Goal: Task Accomplishment & Management: Manage account settings

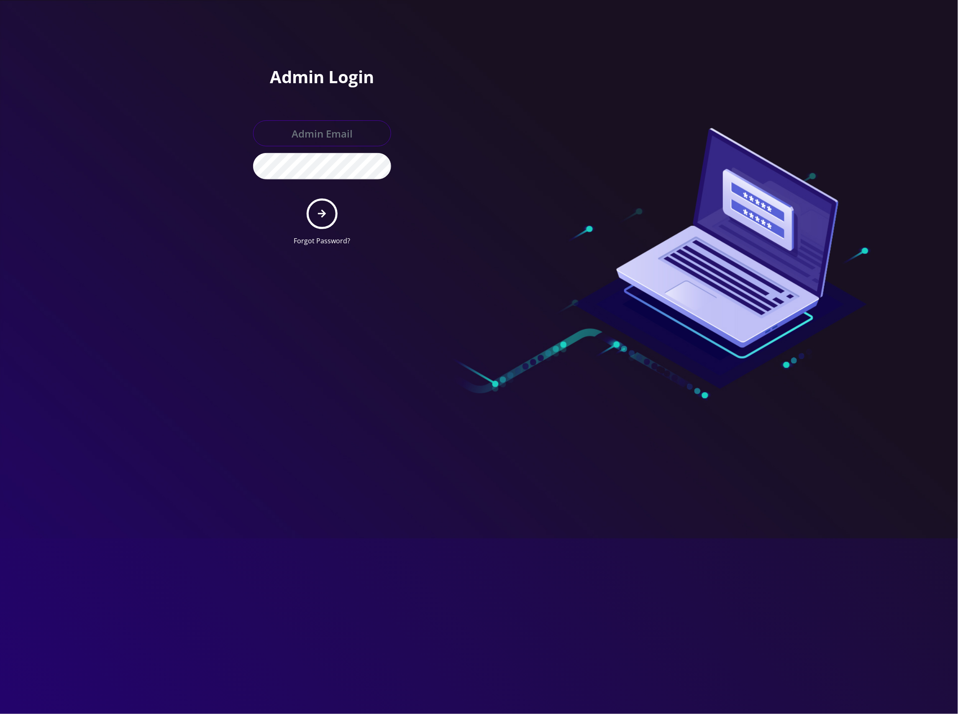
type input "[EMAIL_ADDRESS][DOMAIN_NAME]"
click at [325, 206] on button "submit" at bounding box center [322, 214] width 31 height 31
type input "[EMAIL_ADDRESS][DOMAIN_NAME]"
click at [323, 203] on button "submit" at bounding box center [322, 214] width 31 height 31
type input "[EMAIL_ADDRESS][DOMAIN_NAME]"
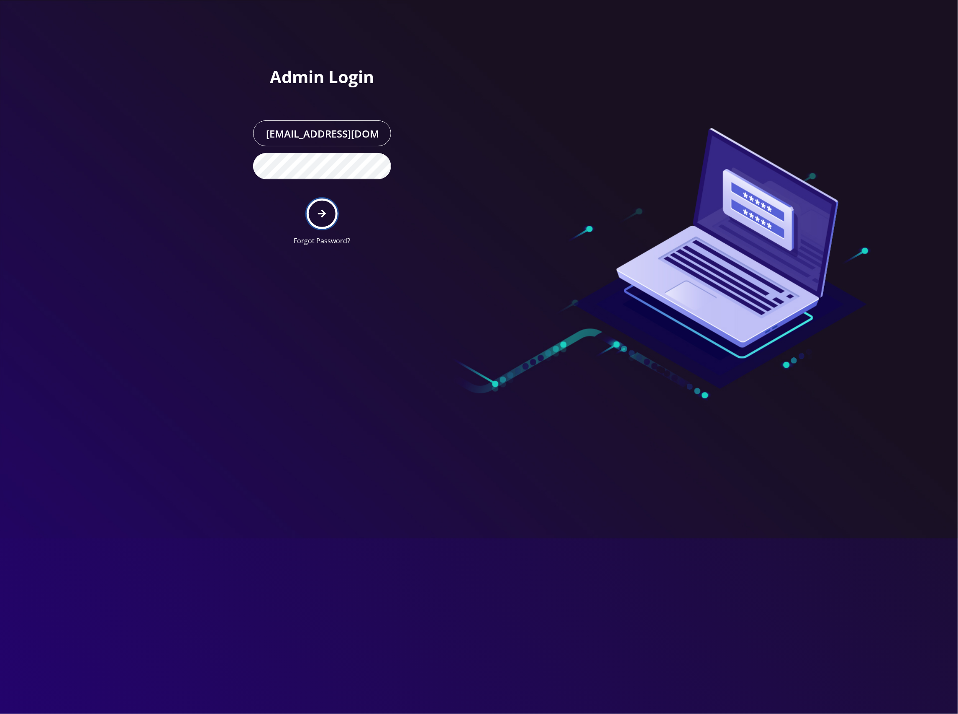
click at [315, 212] on button "submit" at bounding box center [322, 214] width 31 height 31
type input "[EMAIL_ADDRESS][DOMAIN_NAME]"
click at [325, 211] on icon "submit" at bounding box center [322, 213] width 8 height 9
type input "[EMAIL_ADDRESS][DOMAIN_NAME]"
click at [325, 213] on icon "submit" at bounding box center [322, 214] width 8 height 8
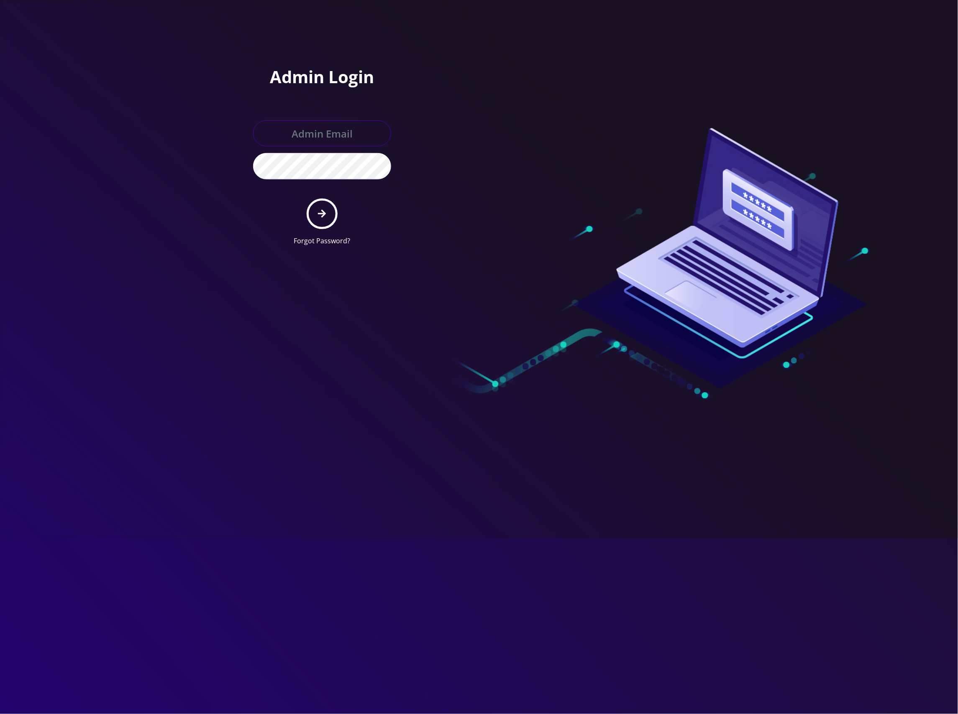
type input "[EMAIL_ADDRESS][DOMAIN_NAME]"
click at [318, 215] on icon "submit" at bounding box center [322, 213] width 8 height 9
type input "master@britewireless.com"
click at [317, 214] on button "submit" at bounding box center [322, 214] width 31 height 31
type input "master@britewireless.com"
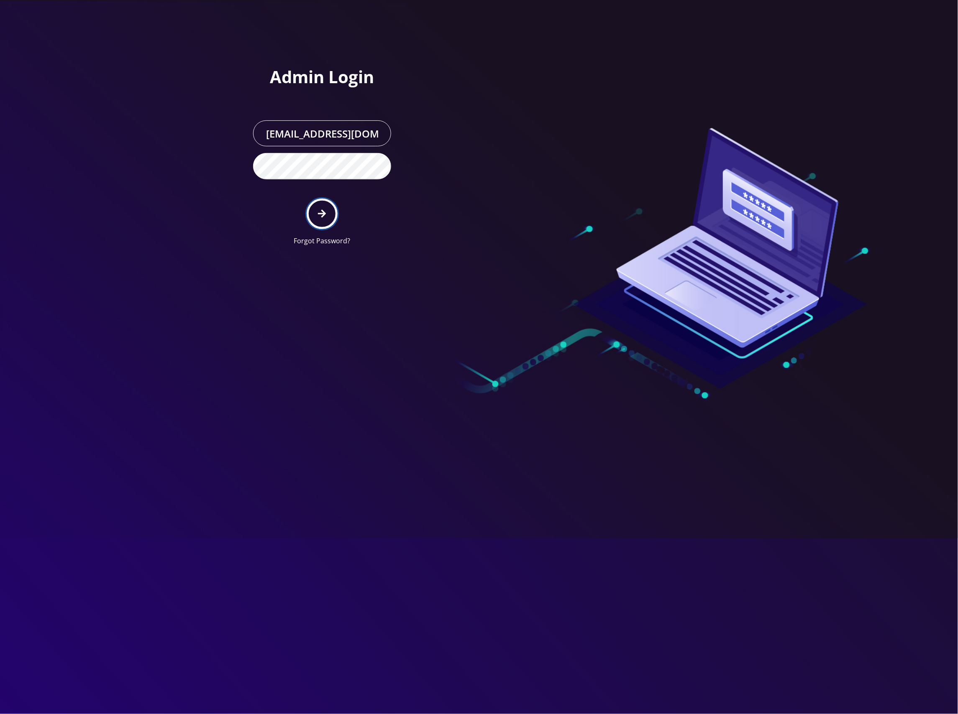
click at [321, 211] on icon "submit" at bounding box center [322, 213] width 8 height 9
type input "[EMAIL_ADDRESS][DOMAIN_NAME]"
drag, startPoint x: 455, startPoint y: 102, endPoint x: 390, endPoint y: 159, distance: 86.6
click at [455, 103] on div "Admin Login master@britewireless.com Forgot Password?" at bounding box center [360, 126] width 238 height 253
click at [332, 204] on form "master@britewireless.com Forgot Password?" at bounding box center [322, 182] width 138 height 125
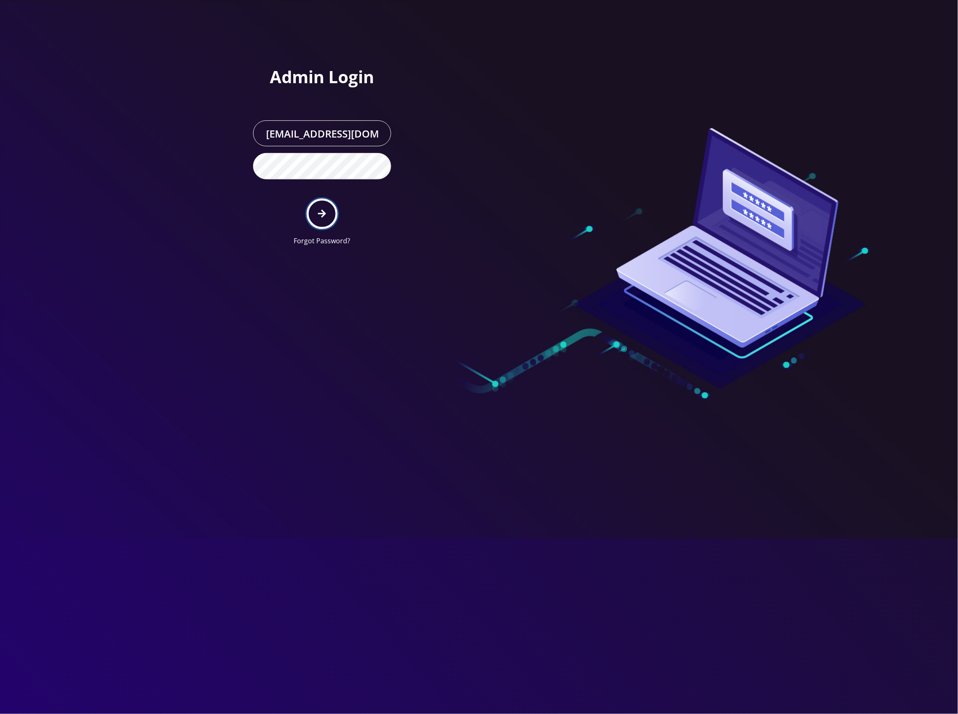
click at [328, 216] on button "submit" at bounding box center [322, 214] width 31 height 31
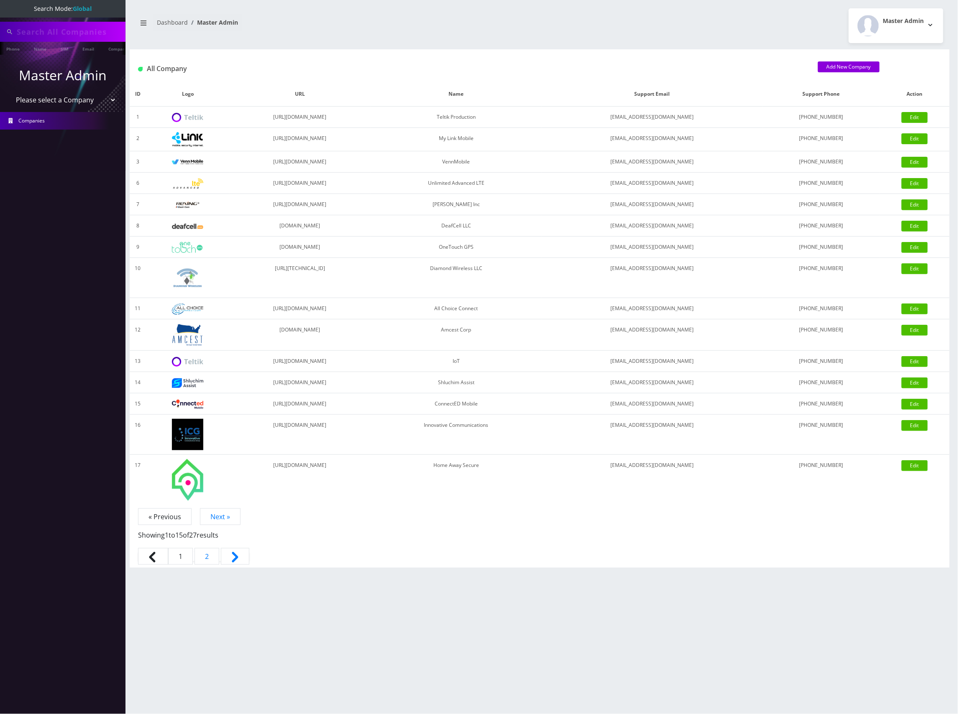
type input "[PERSON_NAME][EMAIL_ADDRESS][DOMAIN_NAME]"
click at [303, 53] on div "All Company Add New Company" at bounding box center [540, 65] width 820 height 33
click at [606, 49] on div "Paul@primastubs.com Phone Name SIM Email Company Customer Dashboard Master Admi…" at bounding box center [539, 357] width 837 height 714
click at [81, 101] on select "Please select a Company Teltik Production My Link Mobile VennMobile Unlimited A…" at bounding box center [63, 101] width 107 height 16
select select "13"
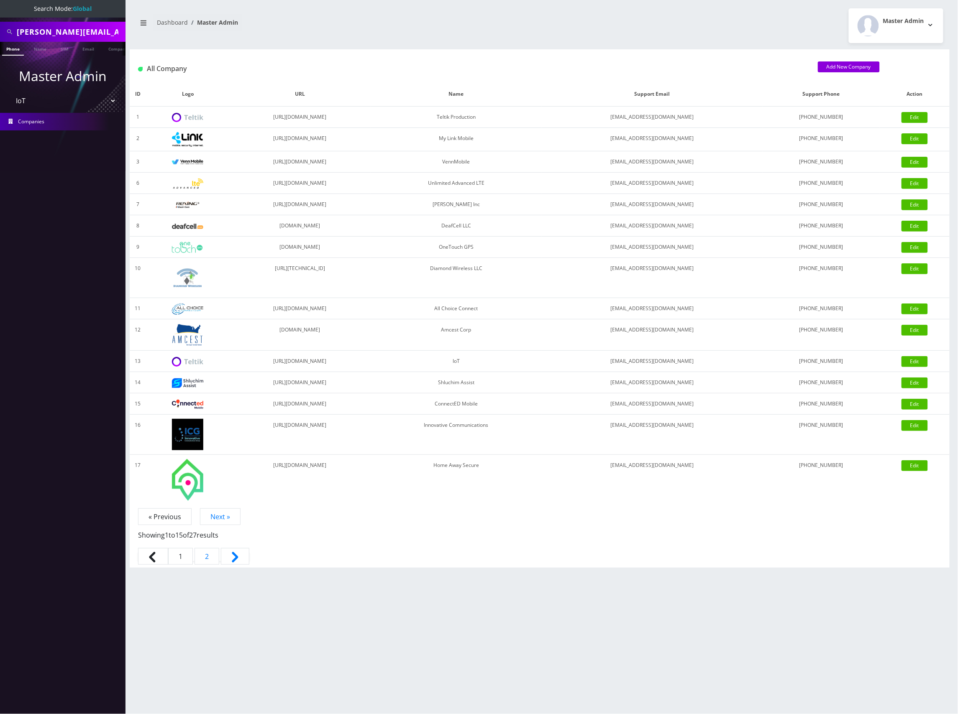
click at [10, 93] on select "Please select a Company Teltik Production My Link Mobile VennMobile Unlimited A…" at bounding box center [63, 101] width 107 height 16
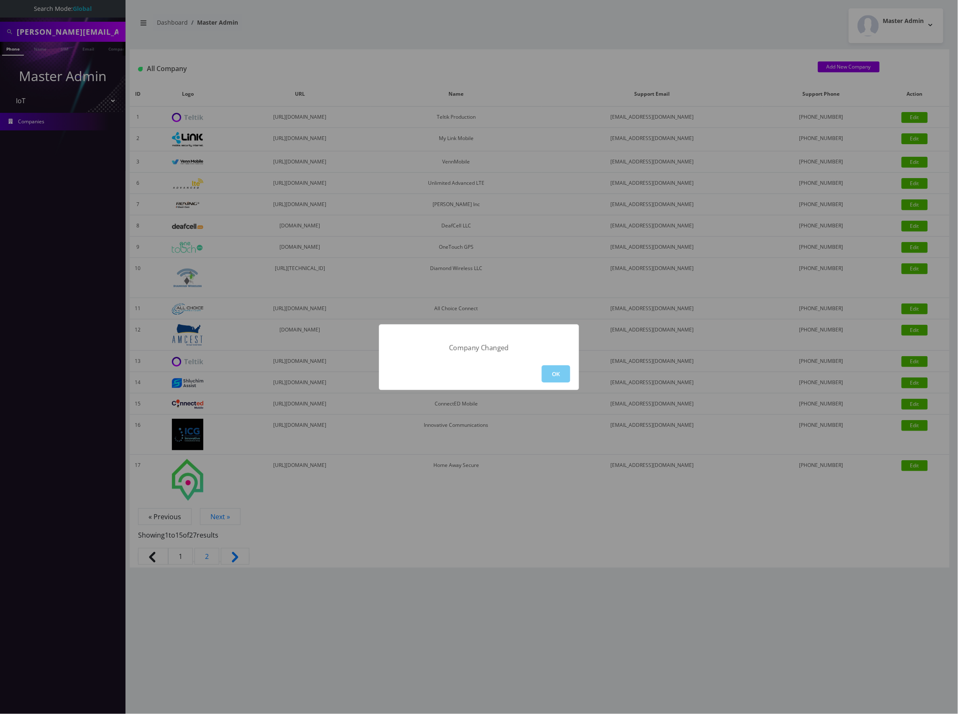
click at [554, 375] on button "OK" at bounding box center [556, 374] width 28 height 17
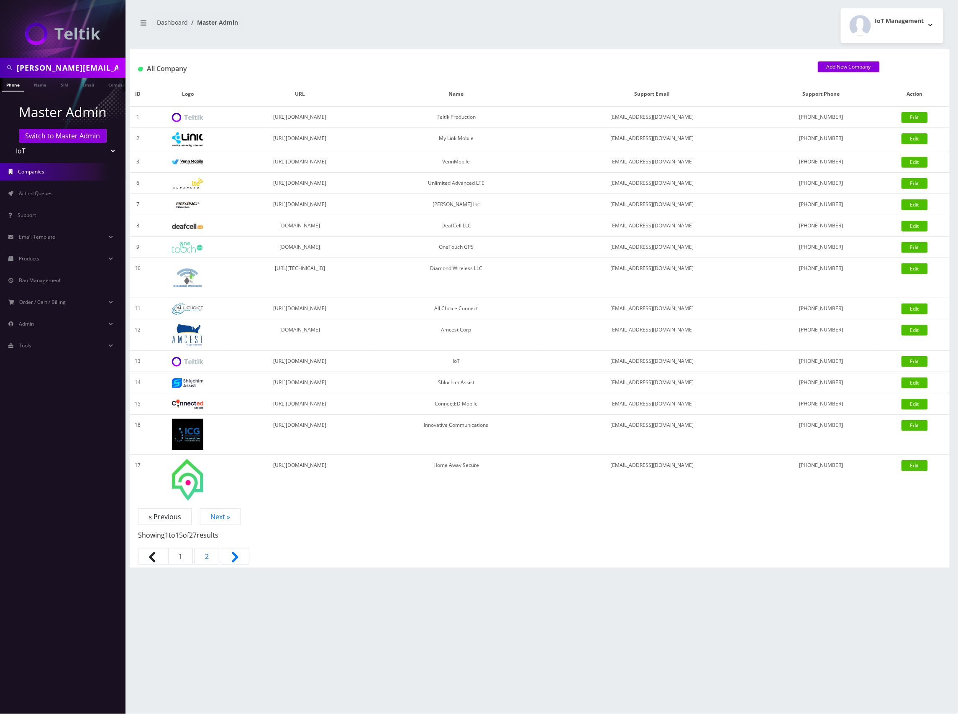
click at [503, 56] on div "All Company Add New Company" at bounding box center [540, 65] width 820 height 33
click at [64, 196] on link "Action Queues" at bounding box center [62, 194] width 125 height 18
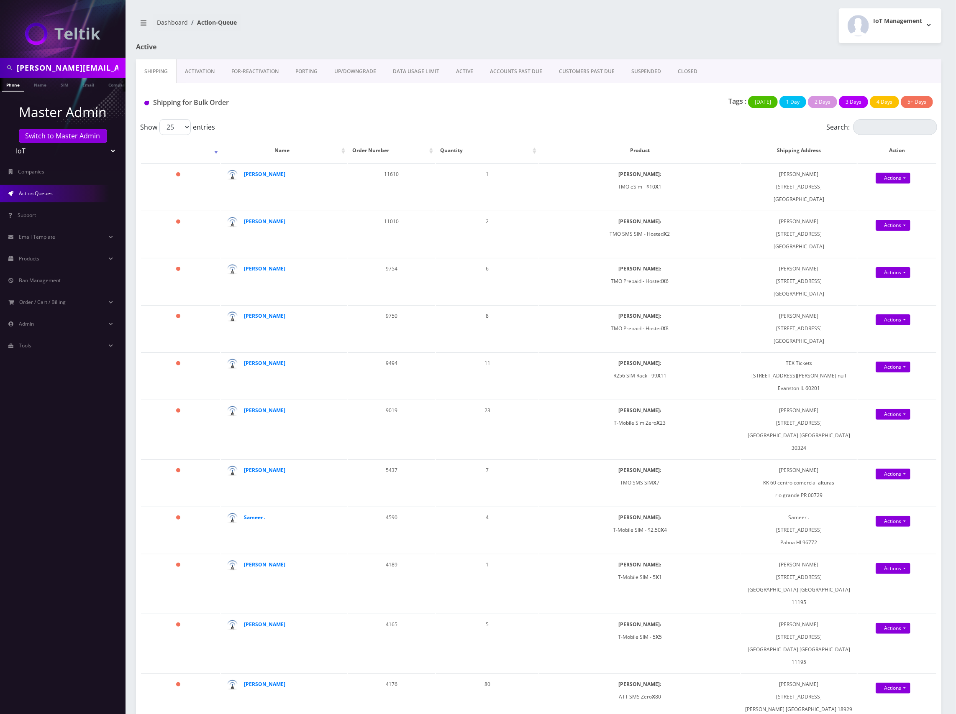
click at [207, 79] on link "Activation" at bounding box center [200, 71] width 46 height 24
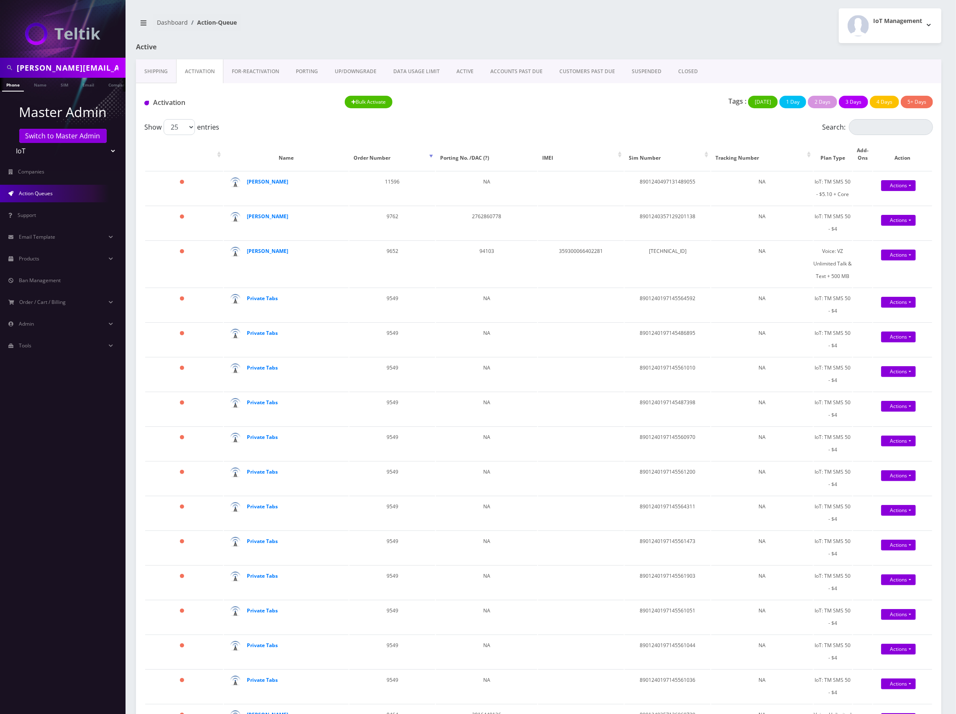
click at [202, 75] on link "Activation" at bounding box center [199, 71] width 47 height 24
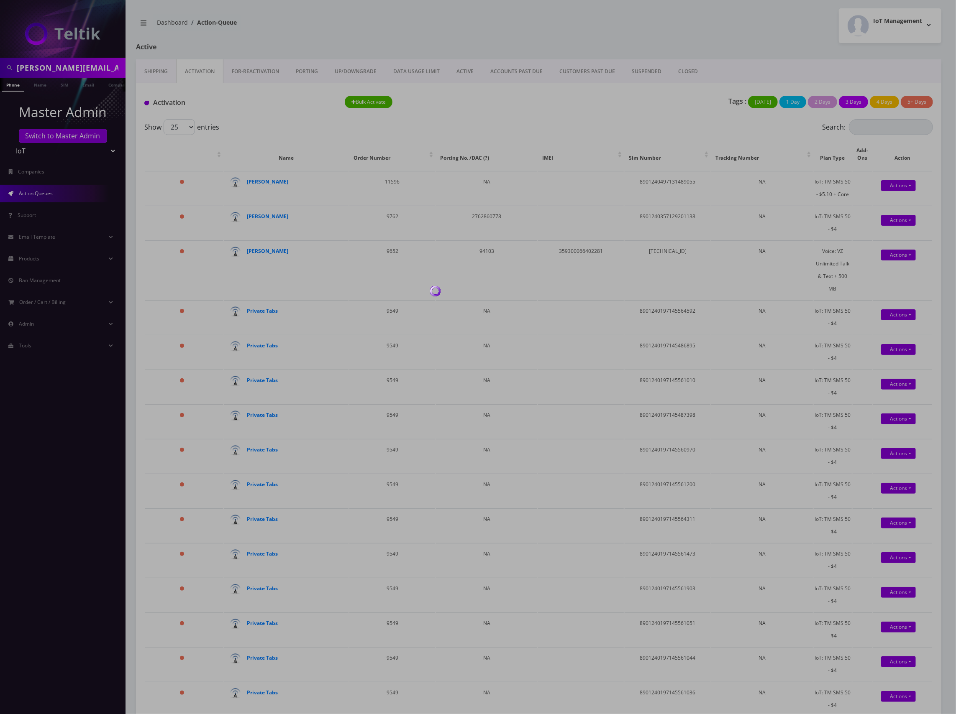
click at [170, 73] on div at bounding box center [478, 357] width 956 height 714
click at [152, 69] on div at bounding box center [478, 357] width 956 height 714
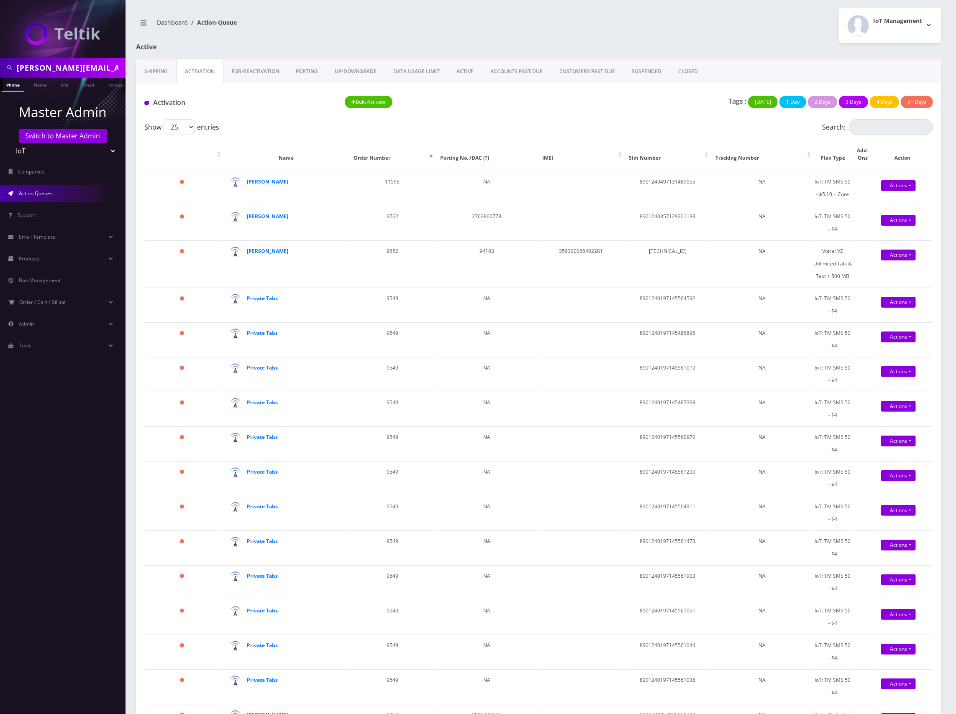
click at [152, 69] on link "Shipping" at bounding box center [156, 71] width 40 height 24
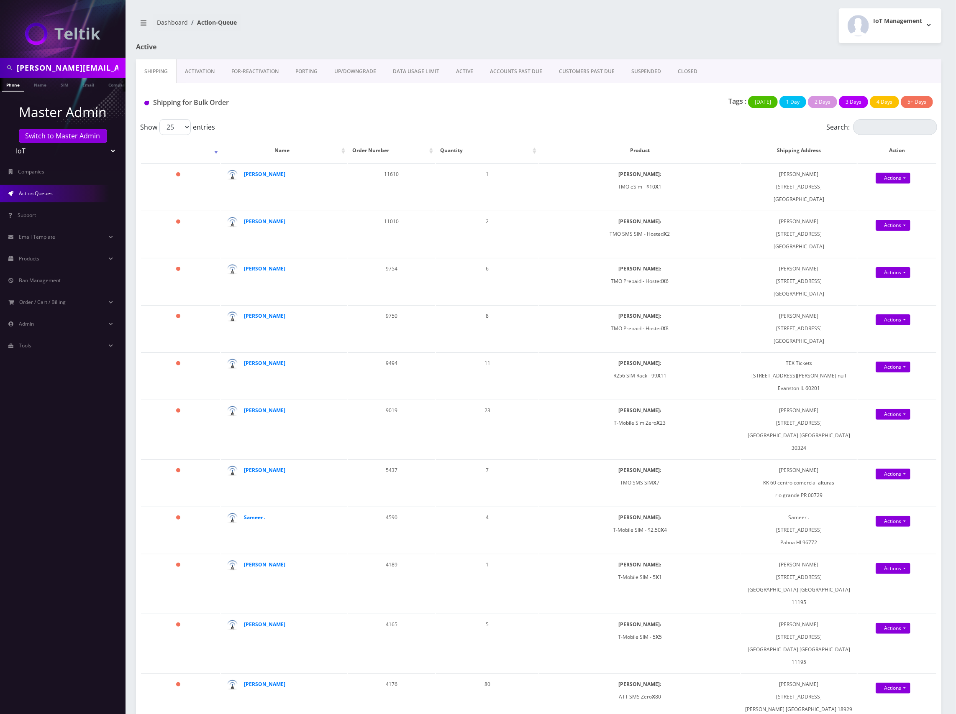
click at [72, 66] on input "Paul@primastubs.com" at bounding box center [70, 68] width 107 height 16
paste input "9296926282"
type input "9296926282"
click at [12, 82] on link "Phone" at bounding box center [13, 85] width 22 height 14
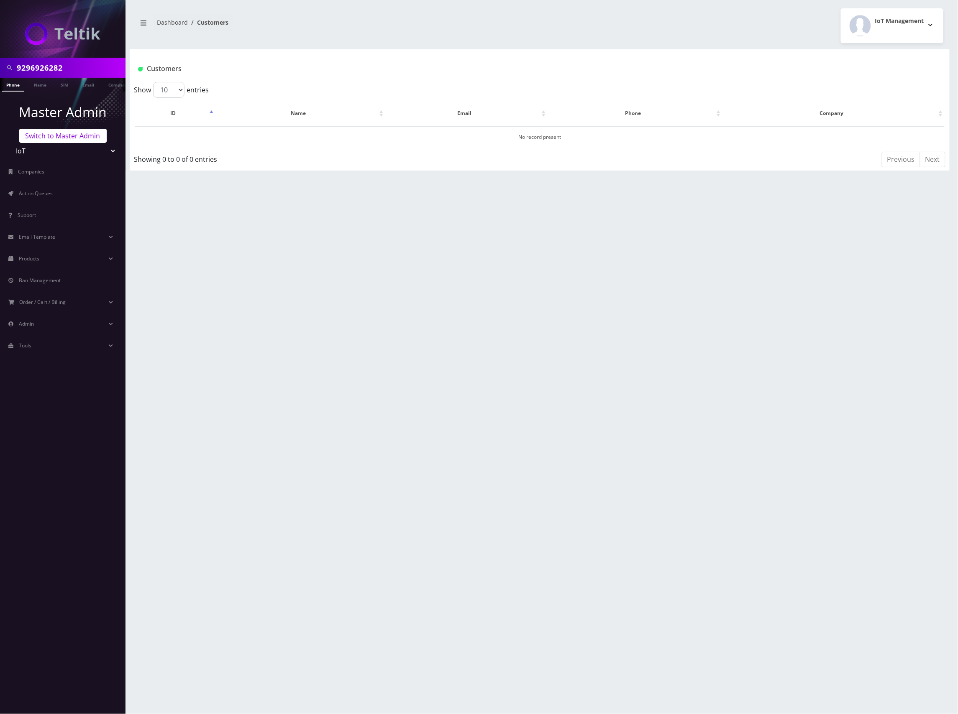
click at [84, 139] on link "Switch to Master Admin" at bounding box center [62, 136] width 87 height 14
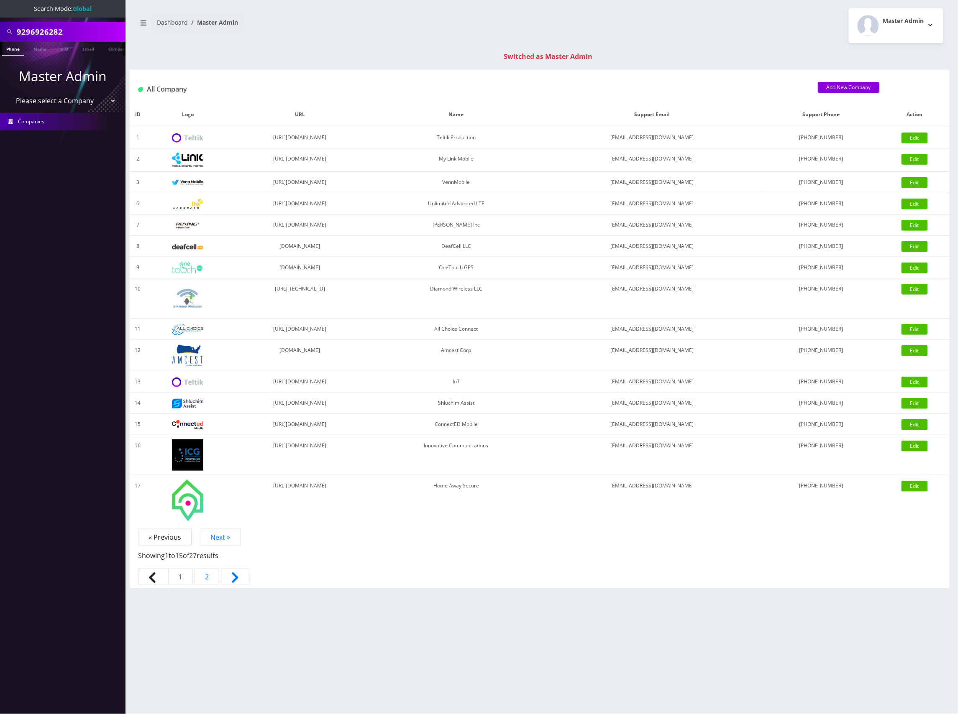
click at [18, 50] on link "Phone" at bounding box center [13, 49] width 22 height 14
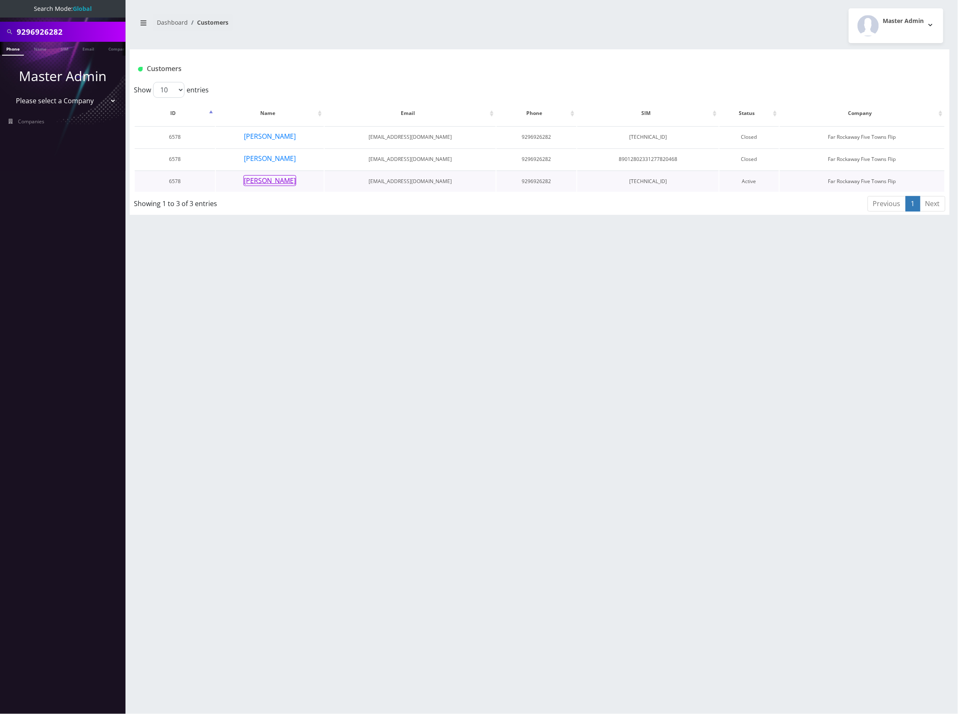
click at [275, 182] on button "[PERSON_NAME]" at bounding box center [269, 180] width 53 height 11
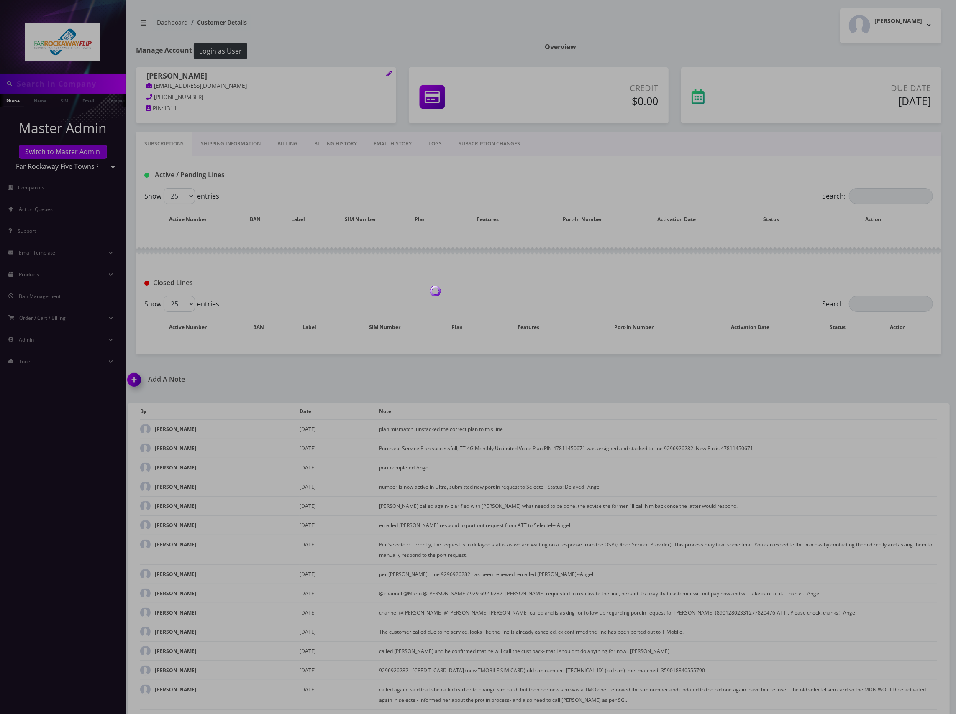
type input "9296926282"
